Goal: Information Seeking & Learning: Learn about a topic

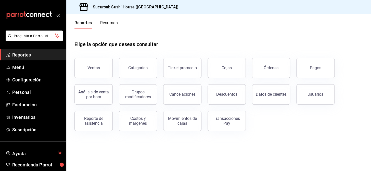
click at [117, 22] on button "Resumen" at bounding box center [109, 24] width 18 height 9
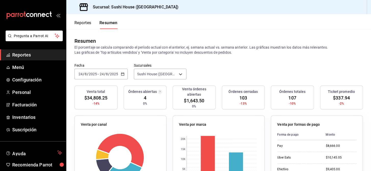
click at [19, 54] on span "Reportes" at bounding box center [37, 54] width 50 height 7
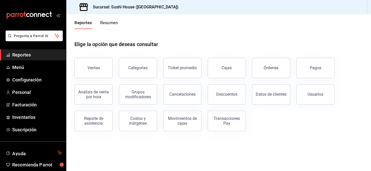
drag, startPoint x: 288, startPoint y: 93, endPoint x: 209, endPoint y: 138, distance: 91.3
click at [244, 143] on main "Elige la opción que deseas consultar Ventas Categorías Ticket promedio Cajas Ór…" at bounding box center [218, 100] width 305 height 142
click at [28, 55] on span "Reportes" at bounding box center [37, 54] width 50 height 7
click at [118, 22] on button "Resumen" at bounding box center [109, 24] width 18 height 9
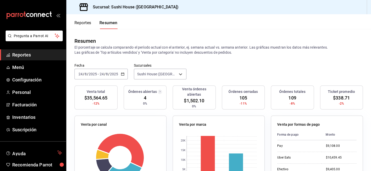
click at [28, 52] on span "Reportes" at bounding box center [37, 54] width 50 height 7
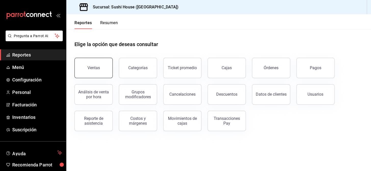
click at [95, 68] on div "Ventas" at bounding box center [93, 68] width 12 height 5
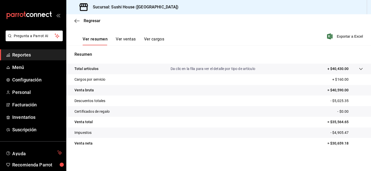
scroll to position [73, 0]
click at [30, 52] on span "Reportes" at bounding box center [37, 54] width 50 height 7
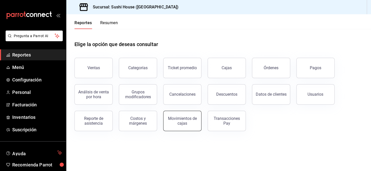
click at [181, 124] on div "Movimientos de cajas" at bounding box center [182, 121] width 32 height 10
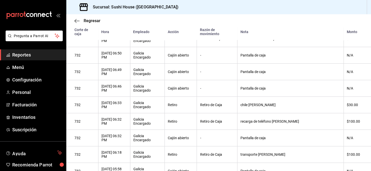
scroll to position [371, 0]
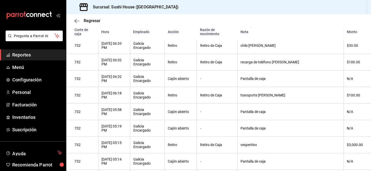
click at [46, 59] on link "Reportes" at bounding box center [33, 54] width 66 height 11
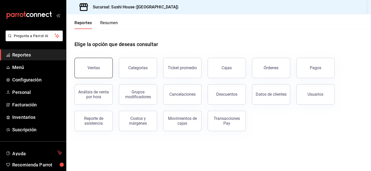
click at [91, 68] on div "Ventas" at bounding box center [93, 68] width 12 height 5
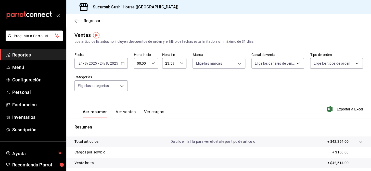
click at [25, 57] on span "Reportes" at bounding box center [37, 54] width 50 height 7
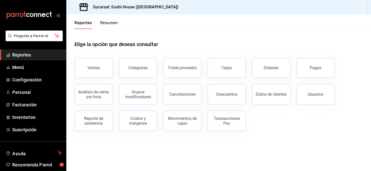
click at [115, 21] on button "Resumen" at bounding box center [109, 24] width 18 height 9
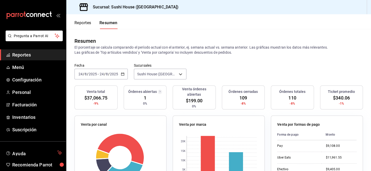
click at [33, 56] on span "Reportes" at bounding box center [37, 54] width 50 height 7
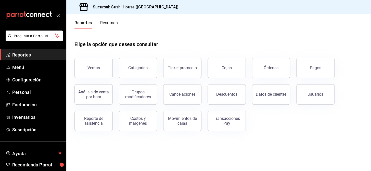
click at [113, 76] on div "Categorías" at bounding box center [135, 65] width 44 height 27
click at [106, 72] on button "Ventas" at bounding box center [93, 68] width 38 height 20
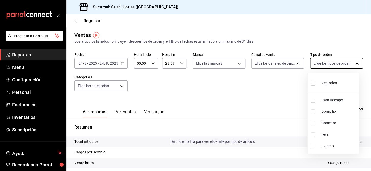
click at [328, 66] on body "Pregunta a Parrot AI Reportes Menú Configuración Personal Facturación Inventari…" at bounding box center [185, 85] width 371 height 171
click at [40, 52] on div at bounding box center [185, 85] width 371 height 171
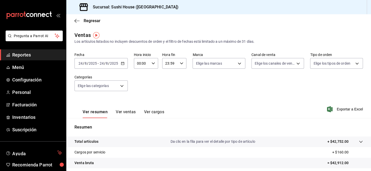
click at [25, 49] on link "Reportes" at bounding box center [33, 54] width 66 height 11
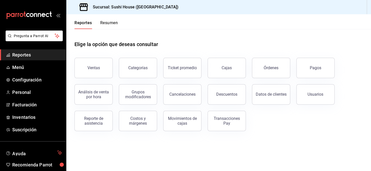
click at [29, 54] on span "Reportes" at bounding box center [37, 54] width 50 height 7
click at [184, 114] on button "Movimientos de cajas" at bounding box center [182, 121] width 38 height 20
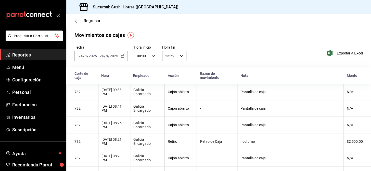
click at [42, 54] on span "Reportes" at bounding box center [37, 54] width 50 height 7
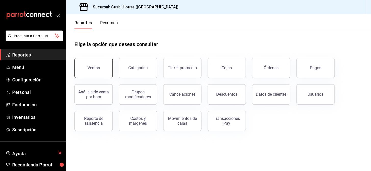
click at [90, 66] on div "Ventas" at bounding box center [93, 68] width 12 height 5
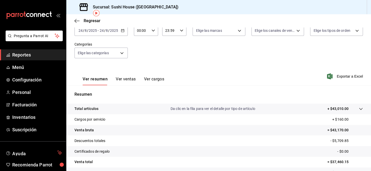
scroll to position [3, 0]
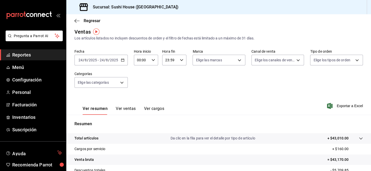
click at [40, 58] on span "Reportes" at bounding box center [37, 54] width 50 height 7
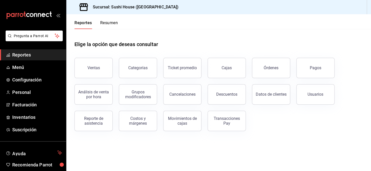
click at [113, 21] on button "Resumen" at bounding box center [109, 24] width 18 height 9
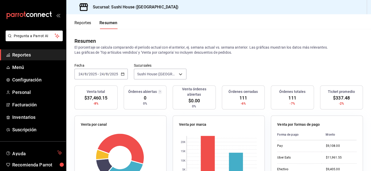
click at [36, 52] on span "Reportes" at bounding box center [37, 54] width 50 height 7
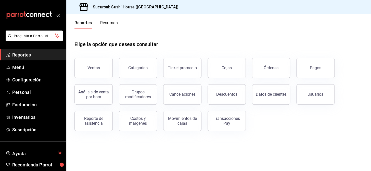
click at [37, 53] on span "Reportes" at bounding box center [37, 54] width 50 height 7
click at [87, 66] on button "Ventas" at bounding box center [93, 68] width 38 height 20
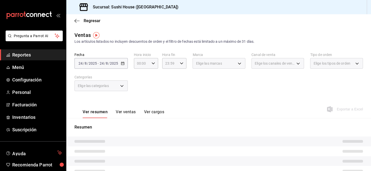
click at [321, 66] on span "Elige los tipos de orden" at bounding box center [331, 63] width 37 height 5
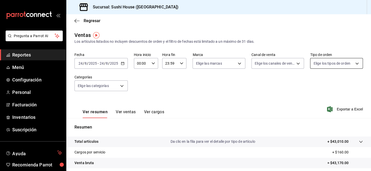
click at [317, 66] on body "Pregunta a Parrot AI Reportes Menú Configuración Personal Facturación Inventari…" at bounding box center [185, 85] width 371 height 171
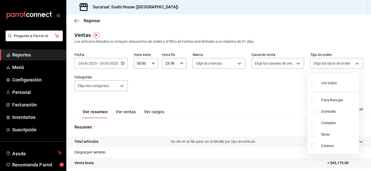
click at [312, 111] on input "checkbox" at bounding box center [313, 112] width 5 height 5
checkbox input "true"
type input "c813e250-a487-4472-927d-f84c1c5aa0d0"
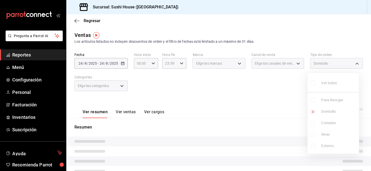
click at [233, 108] on div at bounding box center [185, 85] width 371 height 171
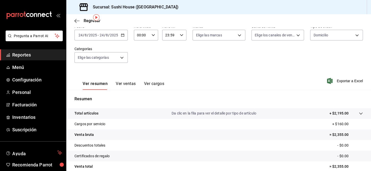
scroll to position [3, 0]
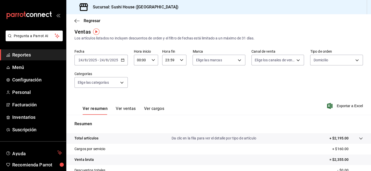
click at [37, 53] on span "Reportes" at bounding box center [37, 54] width 50 height 7
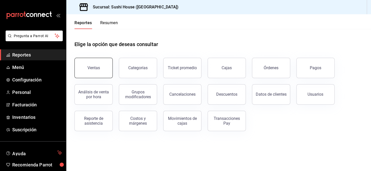
click at [85, 67] on button "Ventas" at bounding box center [93, 68] width 38 height 20
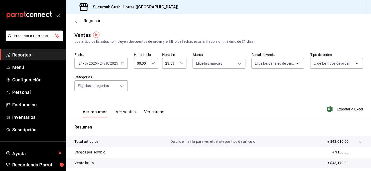
scroll to position [73, 0]
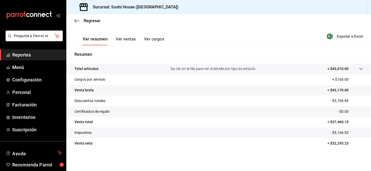
click at [36, 56] on span "Reportes" at bounding box center [37, 54] width 50 height 7
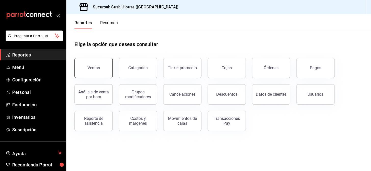
click at [82, 65] on button "Ventas" at bounding box center [93, 68] width 38 height 20
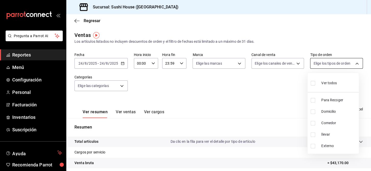
click at [326, 65] on body "Pregunta a Parrot AI Reportes Menú Configuración Personal Facturación Inventari…" at bounding box center [185, 85] width 371 height 171
click at [262, 66] on div at bounding box center [185, 85] width 371 height 171
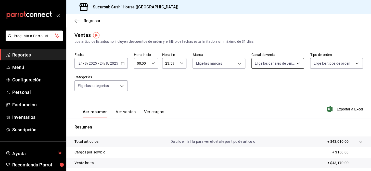
click at [261, 64] on body "Pregunta a Parrot AI Reportes Menú Configuración Personal Facturación Inventari…" at bounding box center [185, 85] width 371 height 171
click at [256, 124] on input "checkbox" at bounding box center [255, 123] width 5 height 5
checkbox input "true"
type input "RAPPI"
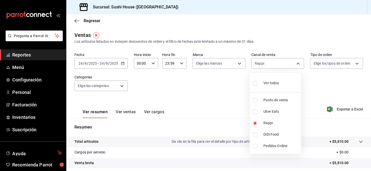
click at [217, 63] on div at bounding box center [185, 85] width 371 height 171
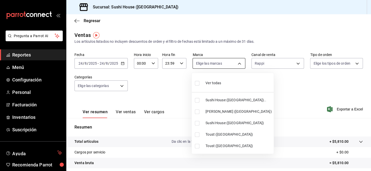
click at [210, 63] on body "Pregunta a Parrot AI Reportes Menú Configuración Personal Facturación Inventari…" at bounding box center [185, 85] width 371 height 171
click at [197, 123] on input "checkbox" at bounding box center [197, 123] width 5 height 5
checkbox input "true"
type input "fc9d632e-e170-447e-9cd5-70bd0bb3e59f"
click at [198, 100] on input "checkbox" at bounding box center [197, 100] width 5 height 5
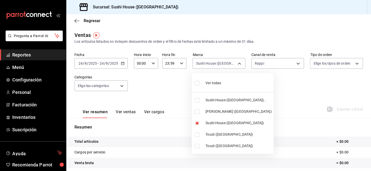
checkbox input "true"
type input "fc9d632e-e170-447e-9cd5-70bd0bb3e59f,7dc1bbcc-c854-438a-98a7-f6be28febd34"
click at [167, 101] on div at bounding box center [185, 85] width 371 height 171
click at [228, 66] on body "Pregunta a Parrot AI Reportes Menú Configuración Personal Facturación Inventari…" at bounding box center [185, 85] width 371 height 171
click at [265, 66] on div at bounding box center [185, 85] width 371 height 171
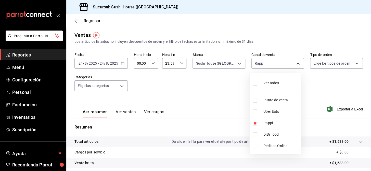
click at [265, 67] on body "Pregunta a Parrot AI Reportes Menú Configuración Personal Facturación Inventari…" at bounding box center [185, 85] width 371 height 171
click at [255, 121] on input "checkbox" at bounding box center [255, 123] width 5 height 5
checkbox input "false"
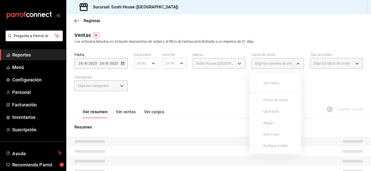
click at [254, 135] on ul "Ver todos Punto de venta Uber Eats Rappi DiDi Food Pedidos Online" at bounding box center [275, 113] width 51 height 81
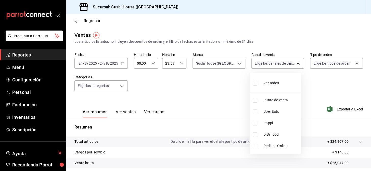
click at [253, 135] on input "checkbox" at bounding box center [255, 135] width 5 height 5
checkbox input "true"
type input "DIDI_FOOD"
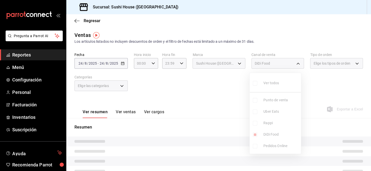
click at [209, 110] on div at bounding box center [185, 85] width 371 height 171
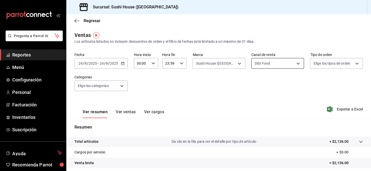
click at [271, 63] on body "Pregunta a Parrot AI Reportes Menú Configuración Personal Facturación Inventari…" at bounding box center [185, 85] width 371 height 171
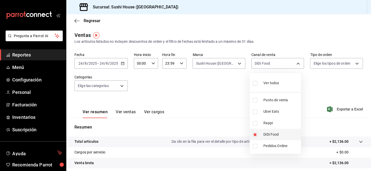
click at [256, 133] on input "checkbox" at bounding box center [255, 135] width 5 height 5
checkbox input "false"
click at [255, 112] on input "checkbox" at bounding box center [255, 112] width 5 height 5
checkbox input "true"
type input "UBER_EATS"
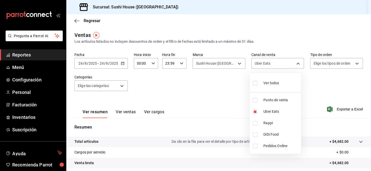
click at [205, 113] on div at bounding box center [185, 85] width 371 height 171
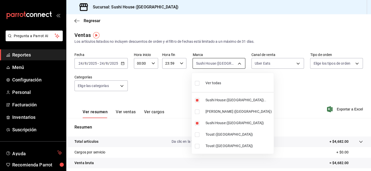
click at [218, 65] on body "Pregunta a Parrot AI Reportes Menú Configuración Personal Facturación Inventari…" at bounding box center [185, 85] width 371 height 171
click at [195, 102] on input "checkbox" at bounding box center [197, 100] width 5 height 5
checkbox input "false"
type input "fc9d632e-e170-447e-9cd5-70bd0bb3e59f"
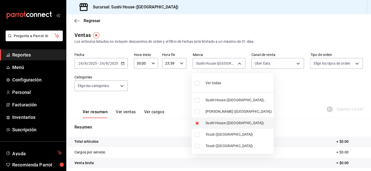
click at [199, 123] on input "checkbox" at bounding box center [197, 123] width 5 height 5
checkbox input "false"
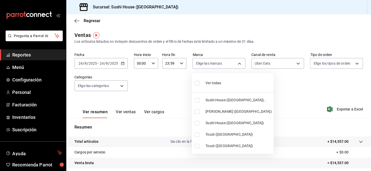
click at [196, 114] on li "[PERSON_NAME] ([GEOGRAPHIC_DATA])" at bounding box center [233, 111] width 82 height 11
type input "74f618c1-62af-4f1c-9f59-932c5bb3cccb"
checkbox input "true"
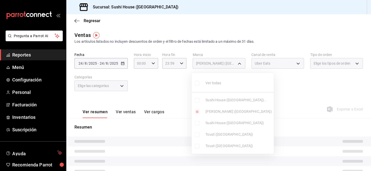
click at [265, 106] on div at bounding box center [185, 85] width 371 height 171
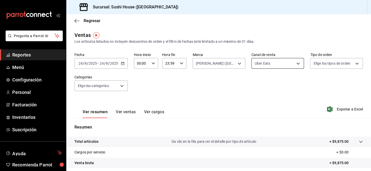
click at [273, 63] on body "Pregunta a Parrot AI Reportes Menú Configuración Personal Facturación Inventari…" at bounding box center [185, 85] width 371 height 171
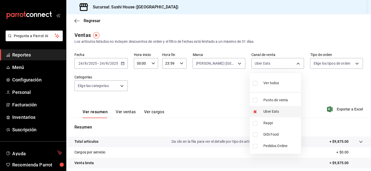
click at [255, 112] on input "checkbox" at bounding box center [255, 112] width 5 height 5
checkbox input "false"
click at [255, 134] on input "checkbox" at bounding box center [255, 135] width 5 height 5
checkbox input "true"
type input "DIDI_FOOD"
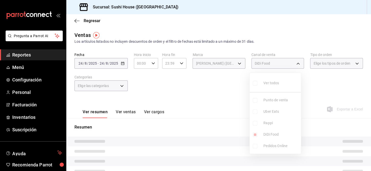
click at [230, 125] on div at bounding box center [185, 85] width 371 height 171
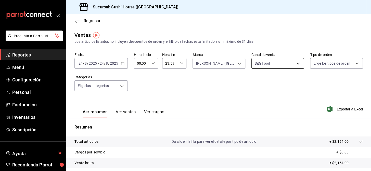
click at [283, 66] on body "Pregunta a Parrot AI Reportes Menú Configuración Personal Facturación Inventari…" at bounding box center [185, 85] width 371 height 171
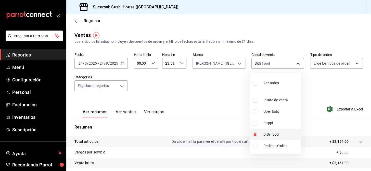
click at [252, 134] on li "DiDi Food" at bounding box center [275, 134] width 51 height 11
checkbox input "false"
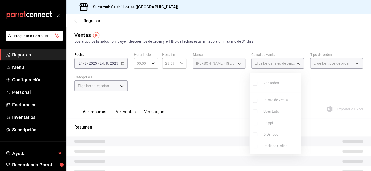
click at [255, 124] on input "checkbox" at bounding box center [255, 123] width 5 height 5
checkbox input "true"
type input "RAPPI"
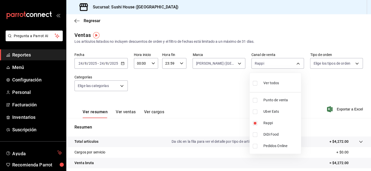
click at [197, 105] on div at bounding box center [185, 85] width 371 height 171
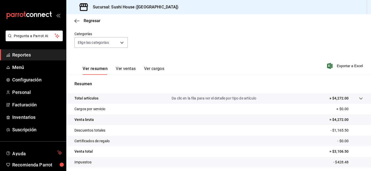
scroll to position [27, 0]
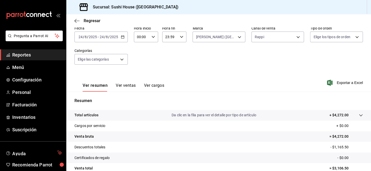
click at [18, 56] on span "Reportes" at bounding box center [37, 54] width 50 height 7
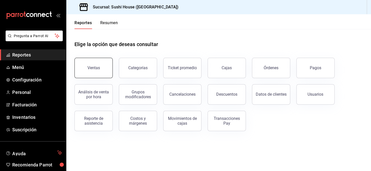
click at [94, 71] on button "Ventas" at bounding box center [93, 68] width 38 height 20
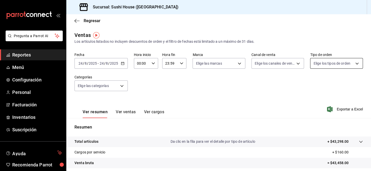
click at [319, 63] on body "Pregunta a Parrot AI Reportes Menú Configuración Personal Facturación Inventari…" at bounding box center [185, 85] width 371 height 171
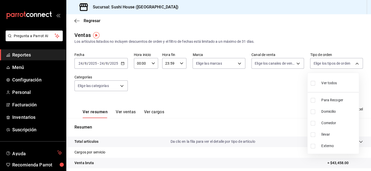
click at [252, 114] on div at bounding box center [185, 85] width 371 height 171
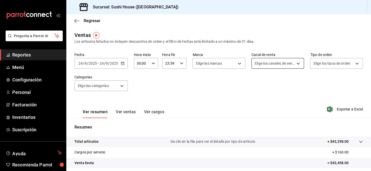
click at [264, 68] on body "Pregunta a Parrot AI Reportes Menú Configuración Personal Facturación Inventari…" at bounding box center [185, 85] width 371 height 171
click at [252, 126] on li "Rappi" at bounding box center [275, 123] width 51 height 11
type input "RAPPI"
checkbox input "true"
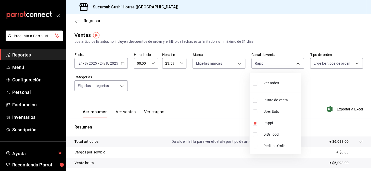
click at [219, 63] on div at bounding box center [185, 85] width 371 height 171
click at [219, 63] on body "Pregunta a Parrot AI Reportes Menú Configuración Personal Facturación Inventari…" at bounding box center [185, 85] width 371 height 171
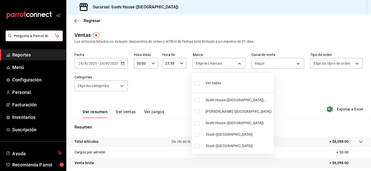
click at [198, 121] on input "checkbox" at bounding box center [197, 123] width 5 height 5
checkbox input "true"
type input "fc9d632e-e170-447e-9cd5-70bd0bb3e59f"
click at [197, 102] on input "checkbox" at bounding box center [197, 100] width 5 height 5
checkbox input "true"
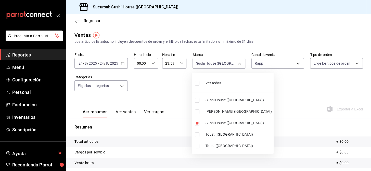
type input "fc9d632e-e170-447e-9cd5-70bd0bb3e59f,7dc1bbcc-c854-438a-98a7-f6be28febd34"
drag, startPoint x: 266, startPoint y: 97, endPoint x: 271, endPoint y: 101, distance: 6.0
click at [267, 97] on div at bounding box center [185, 85] width 371 height 171
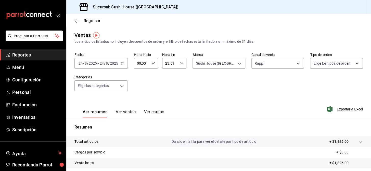
click at [44, 53] on span "Reportes" at bounding box center [37, 54] width 50 height 7
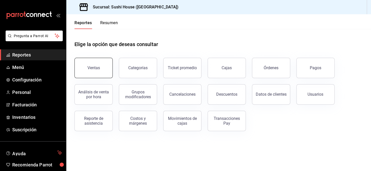
click at [96, 66] on div "Ventas" at bounding box center [93, 68] width 12 height 5
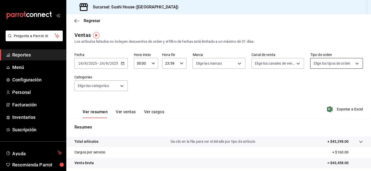
click at [327, 63] on body "Pregunta a Parrot AI Reportes Menú Configuración Personal Facturación Inventari…" at bounding box center [185, 85] width 371 height 171
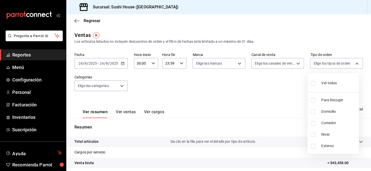
click at [310, 101] on li "Para Recoger" at bounding box center [332, 100] width 51 height 11
type input "9d316b26-ed3c-41d9-ac2e-659a84dac7c1"
checkbox input "true"
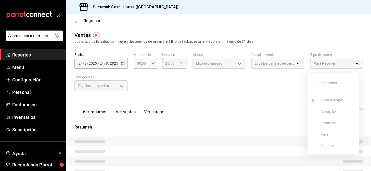
click at [314, 113] on ul "Ver todos Para Recoger Domicilio Comedor llevar Externo" at bounding box center [332, 113] width 51 height 81
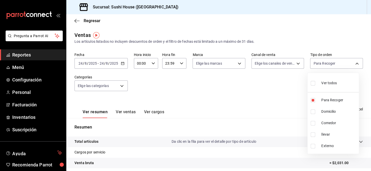
drag, startPoint x: 312, startPoint y: 126, endPoint x: 311, endPoint y: 119, distance: 7.8
click at [313, 126] on li "Comedor" at bounding box center [332, 123] width 51 height 11
type input "9d316b26-ed3c-41d9-ac2e-659a84dac7c1,53da9e0d-67bf-4991-b98c-05c8f4440e97"
checkbox input "true"
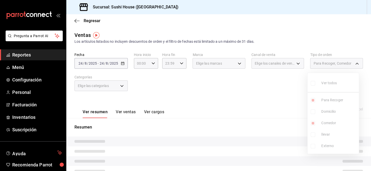
click at [312, 113] on ul "Ver todos Para Recoger Domicilio Comedor llevar Externo" at bounding box center [332, 113] width 51 height 81
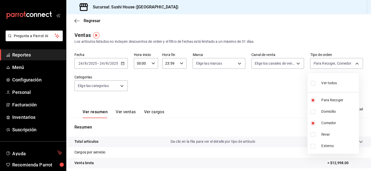
drag, startPoint x: 312, startPoint y: 113, endPoint x: 313, endPoint y: 117, distance: 4.3
click at [312, 113] on input "checkbox" at bounding box center [313, 112] width 5 height 5
checkbox input "true"
type input "9d316b26-ed3c-41d9-ac2e-659a84dac7c1,53da9e0d-67bf-4991-b98c-05c8f4440e97,c813e…"
click at [313, 133] on input "checkbox" at bounding box center [313, 135] width 5 height 5
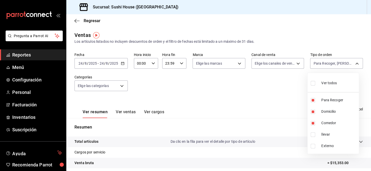
checkbox input "true"
type input "9d316b26-ed3c-41d9-ac2e-659a84dac7c1,53da9e0d-67bf-4991-b98c-05c8f4440e97,c813e…"
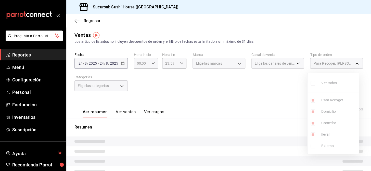
click at [259, 116] on div at bounding box center [185, 85] width 371 height 171
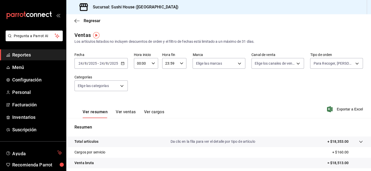
click at [43, 59] on link "Reportes" at bounding box center [33, 54] width 66 height 11
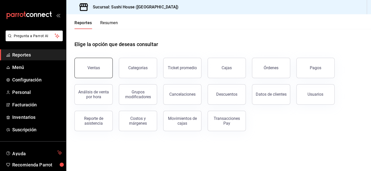
click at [102, 63] on button "Ventas" at bounding box center [93, 68] width 38 height 20
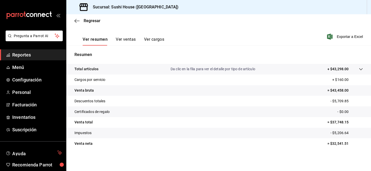
scroll to position [73, 0]
drag, startPoint x: 54, startPoint y: 53, endPoint x: 62, endPoint y: 53, distance: 8.7
click at [54, 54] on span "Reportes" at bounding box center [37, 54] width 50 height 7
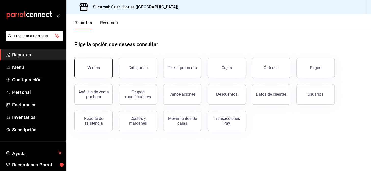
click at [96, 62] on button "Ventas" at bounding box center [93, 68] width 38 height 20
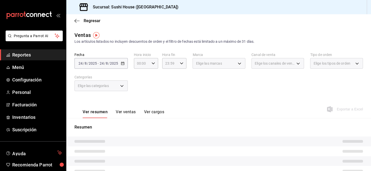
click at [319, 60] on div "Elige los tipos de orden" at bounding box center [336, 63] width 53 height 11
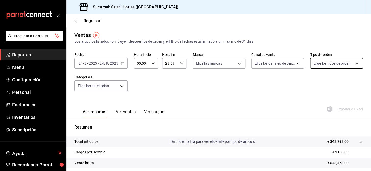
click at [320, 67] on body "Pregunta a Parrot AI Reportes Menú Configuración Personal Facturación Inventari…" at bounding box center [185, 85] width 371 height 171
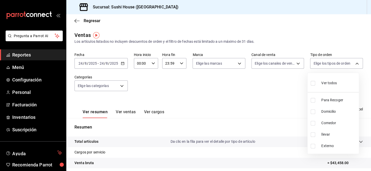
click at [313, 99] on input "checkbox" at bounding box center [313, 100] width 5 height 5
checkbox input "true"
type input "9d316b26-ed3c-41d9-ac2e-659a84dac7c1"
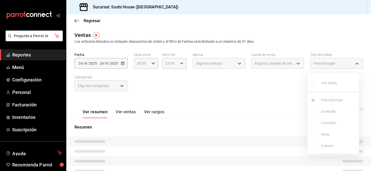
click at [313, 99] on ul "Ver todos Para Recoger Domicilio Comedor llevar Externo" at bounding box center [332, 113] width 51 height 81
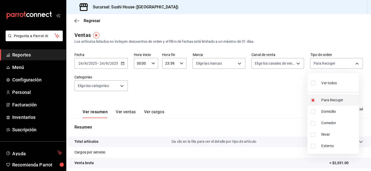
click at [312, 100] on input "checkbox" at bounding box center [313, 100] width 5 height 5
checkbox input "false"
click at [262, 59] on div at bounding box center [185, 85] width 371 height 171
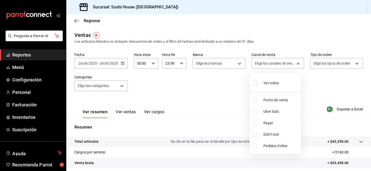
click at [262, 63] on body "Pregunta a Parrot AI Reportes Menú Configuración Personal Facturación Inventari…" at bounding box center [185, 85] width 371 height 171
click at [256, 122] on input "checkbox" at bounding box center [255, 123] width 5 height 5
checkbox input "true"
type input "RAPPI"
click at [215, 66] on div at bounding box center [185, 85] width 371 height 171
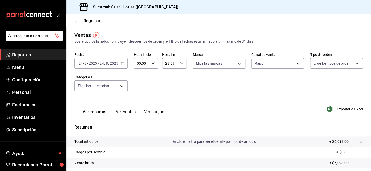
click at [205, 55] on label "Marca" at bounding box center [218, 55] width 53 height 4
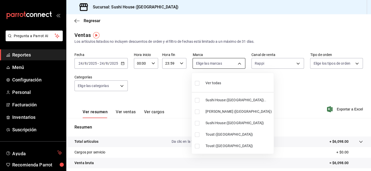
click at [205, 61] on body "Pregunta a Parrot AI Reportes Menú Configuración Personal Facturación Inventari…" at bounding box center [185, 85] width 371 height 171
click at [197, 102] on input "checkbox" at bounding box center [197, 100] width 5 height 5
checkbox input "true"
type input "7dc1bbcc-c854-438a-98a7-f6be28febd34"
click at [198, 123] on input "checkbox" at bounding box center [197, 123] width 5 height 5
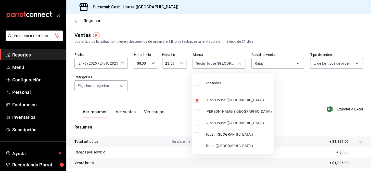
checkbox input "true"
type input "7dc1bbcc-c854-438a-98a7-f6be28febd34,fc9d632e-e170-447e-9cd5-70bd0bb3e59f"
click at [266, 122] on div at bounding box center [185, 85] width 371 height 171
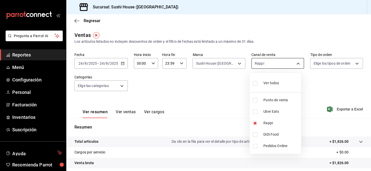
click at [277, 67] on body "Pregunta a Parrot AI Reportes Menú Configuración Personal Facturación Inventari…" at bounding box center [185, 85] width 371 height 171
click at [256, 125] on input "checkbox" at bounding box center [255, 123] width 5 height 5
checkbox input "false"
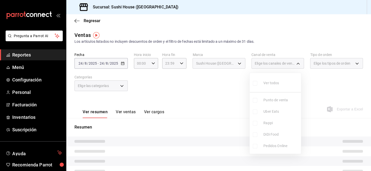
click at [254, 135] on ul "Ver todos Punto de venta Uber Eats Rappi DiDi Food Pedidos Online" at bounding box center [275, 113] width 51 height 81
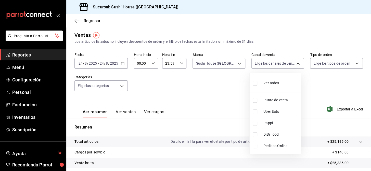
drag, startPoint x: 254, startPoint y: 135, endPoint x: 251, endPoint y: 135, distance: 2.8
click at [254, 135] on input "checkbox" at bounding box center [255, 135] width 5 height 5
checkbox input "true"
type input "DIDI_FOOD"
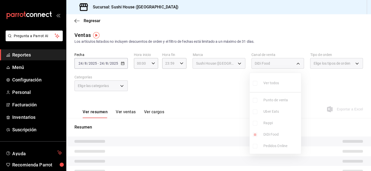
click at [215, 113] on div at bounding box center [185, 85] width 371 height 171
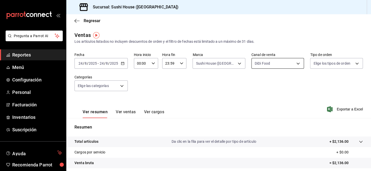
click at [280, 60] on body "Pregunta a Parrot AI Reportes Menú Configuración Personal Facturación Inventari…" at bounding box center [185, 85] width 371 height 171
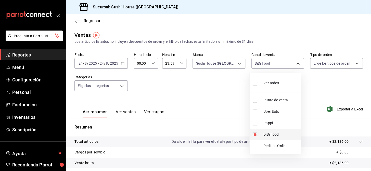
click at [256, 135] on input "checkbox" at bounding box center [255, 135] width 5 height 5
checkbox input "false"
click at [255, 112] on input "checkbox" at bounding box center [255, 112] width 5 height 5
checkbox input "true"
type input "UBER_EATS"
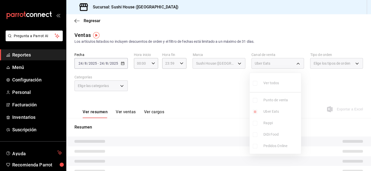
click at [225, 114] on div at bounding box center [185, 85] width 371 height 171
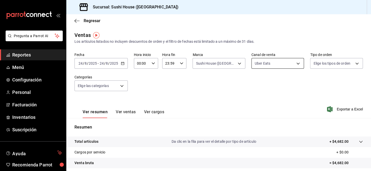
click at [261, 65] on body "Pregunta a Parrot AI Reportes Menú Configuración Personal Facturación Inventari…" at bounding box center [185, 85] width 371 height 171
click at [224, 68] on div at bounding box center [185, 85] width 371 height 171
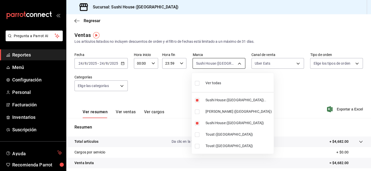
click at [215, 62] on body "Pregunta a Parrot AI Reportes Menú Configuración Personal Facturación Inventari…" at bounding box center [185, 85] width 371 height 171
click at [196, 97] on li "Sushi House ([GEOGRAPHIC_DATA]).." at bounding box center [233, 100] width 82 height 11
type input "fc9d632e-e170-447e-9cd5-70bd0bb3e59f"
checkbox input "false"
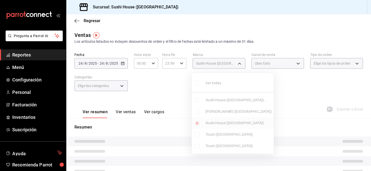
click at [196, 123] on input "checkbox" at bounding box center [197, 123] width 5 height 5
checkbox input "false"
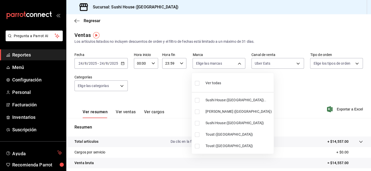
click at [197, 113] on input "checkbox" at bounding box center [197, 112] width 5 height 5
checkbox input "true"
type input "74f618c1-62af-4f1c-9f59-932c5bb3cccb"
click at [283, 108] on div at bounding box center [185, 85] width 371 height 171
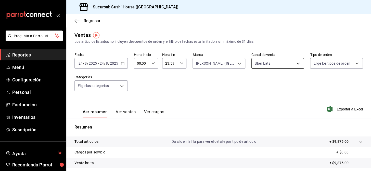
click at [259, 63] on body "Pregunta a Parrot AI Reportes Menú Configuración Personal Facturación Inventari…" at bounding box center [185, 85] width 371 height 171
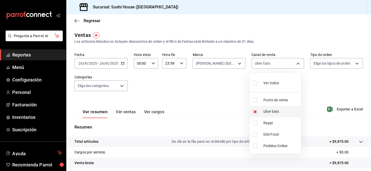
click at [255, 110] on input "checkbox" at bounding box center [255, 112] width 5 height 5
checkbox input "false"
click at [255, 123] on input "checkbox" at bounding box center [255, 123] width 5 height 5
checkbox input "true"
type input "RAPPI"
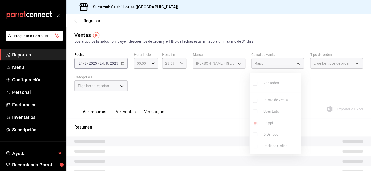
drag, startPoint x: 210, startPoint y: 119, endPoint x: 219, endPoint y: 120, distance: 8.7
click at [211, 119] on div at bounding box center [185, 85] width 371 height 171
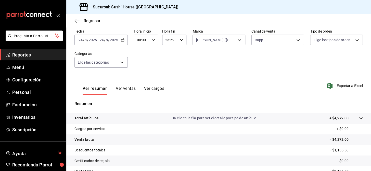
scroll to position [3, 0]
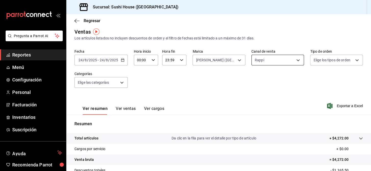
click at [274, 60] on body "Pregunta a Parrot AI Reportes Menú Configuración Personal Facturación Inventari…" at bounding box center [185, 85] width 371 height 171
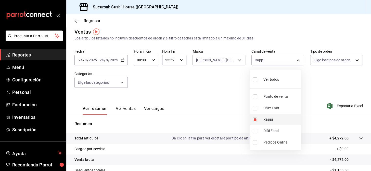
click at [255, 118] on input "checkbox" at bounding box center [255, 120] width 5 height 5
checkbox input "false"
click at [256, 131] on input "checkbox" at bounding box center [255, 131] width 5 height 5
checkbox input "true"
type input "DIDI_FOOD"
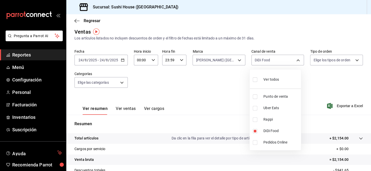
click at [219, 107] on div at bounding box center [185, 85] width 371 height 171
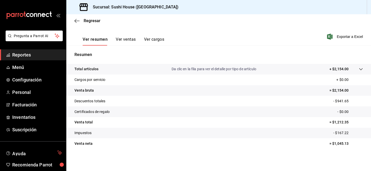
scroll to position [73, 0]
click at [39, 52] on span "Reportes" at bounding box center [37, 54] width 50 height 7
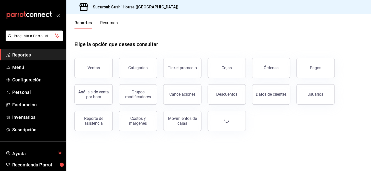
click at [29, 54] on span "Reportes" at bounding box center [37, 54] width 50 height 7
click at [182, 117] on div "Movimientos de cajas" at bounding box center [182, 121] width 32 height 10
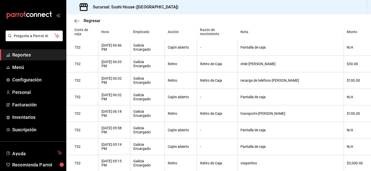
scroll to position [285, 0]
